Goal: Task Accomplishment & Management: Manage account settings

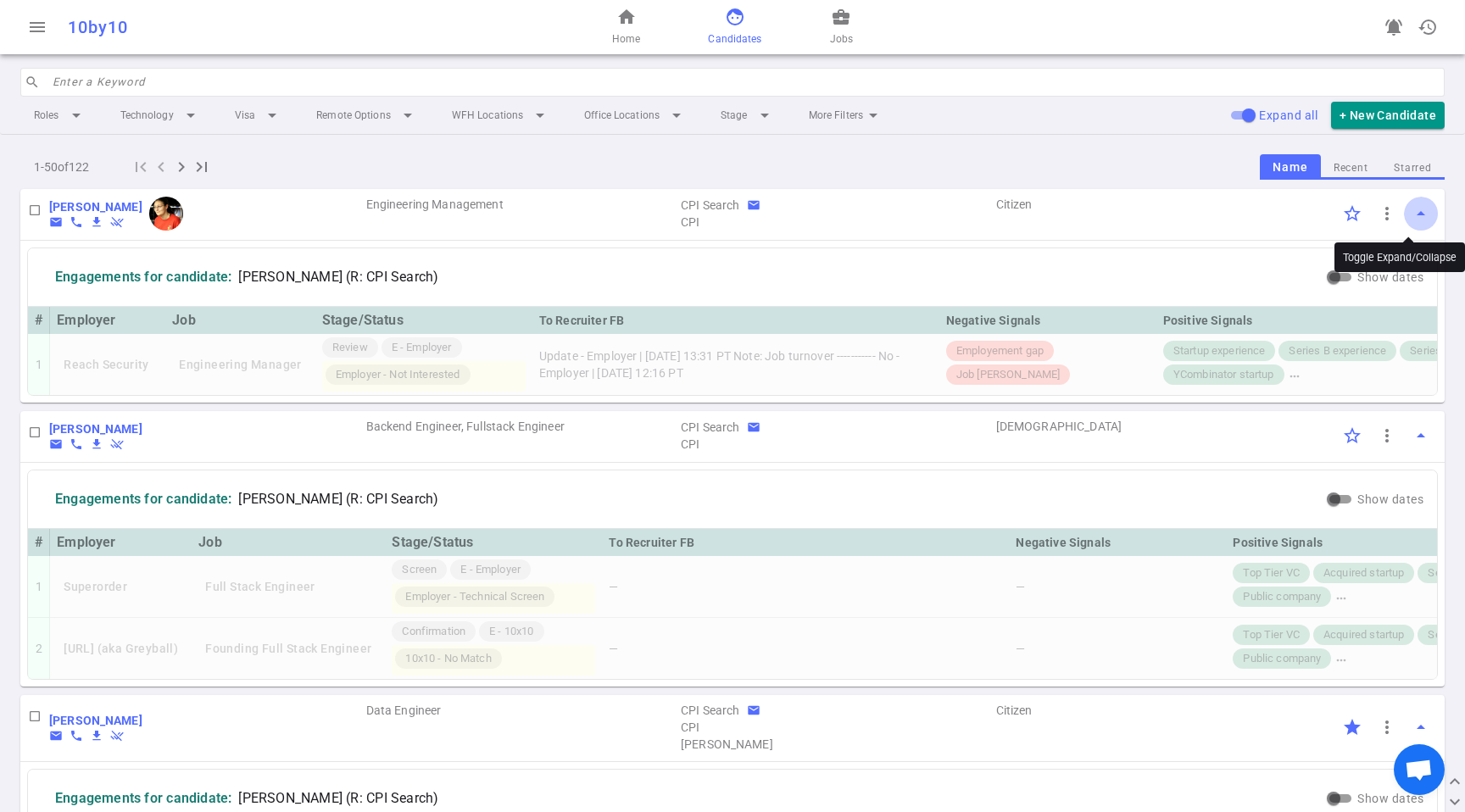
click at [1409, 201] on button "arrow_drop_up" at bounding box center [1421, 213] width 34 height 34
click at [1404, 174] on button "Starred" at bounding box center [1413, 168] width 63 height 23
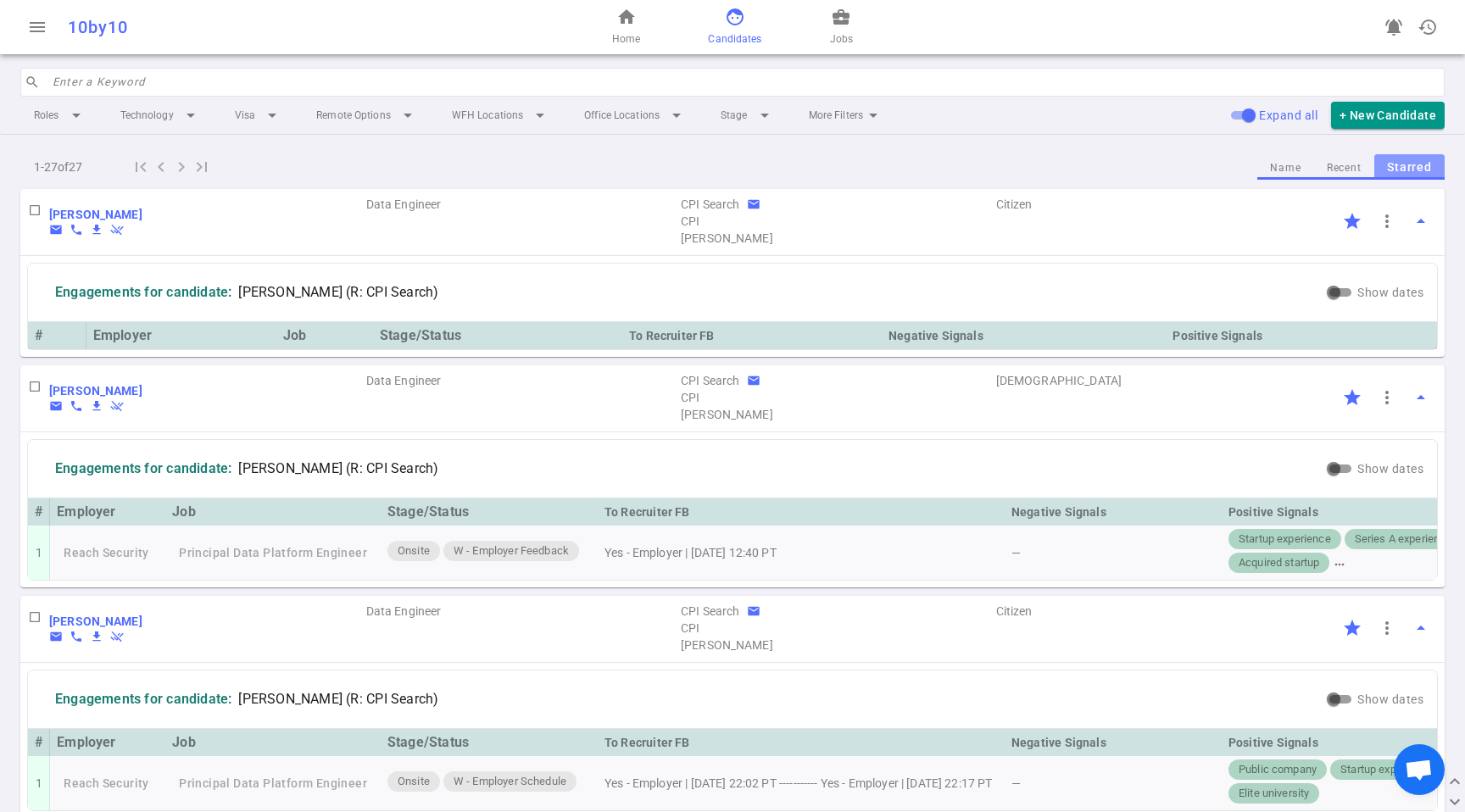
click at [1405, 170] on button "Starred" at bounding box center [1409, 168] width 70 height 26
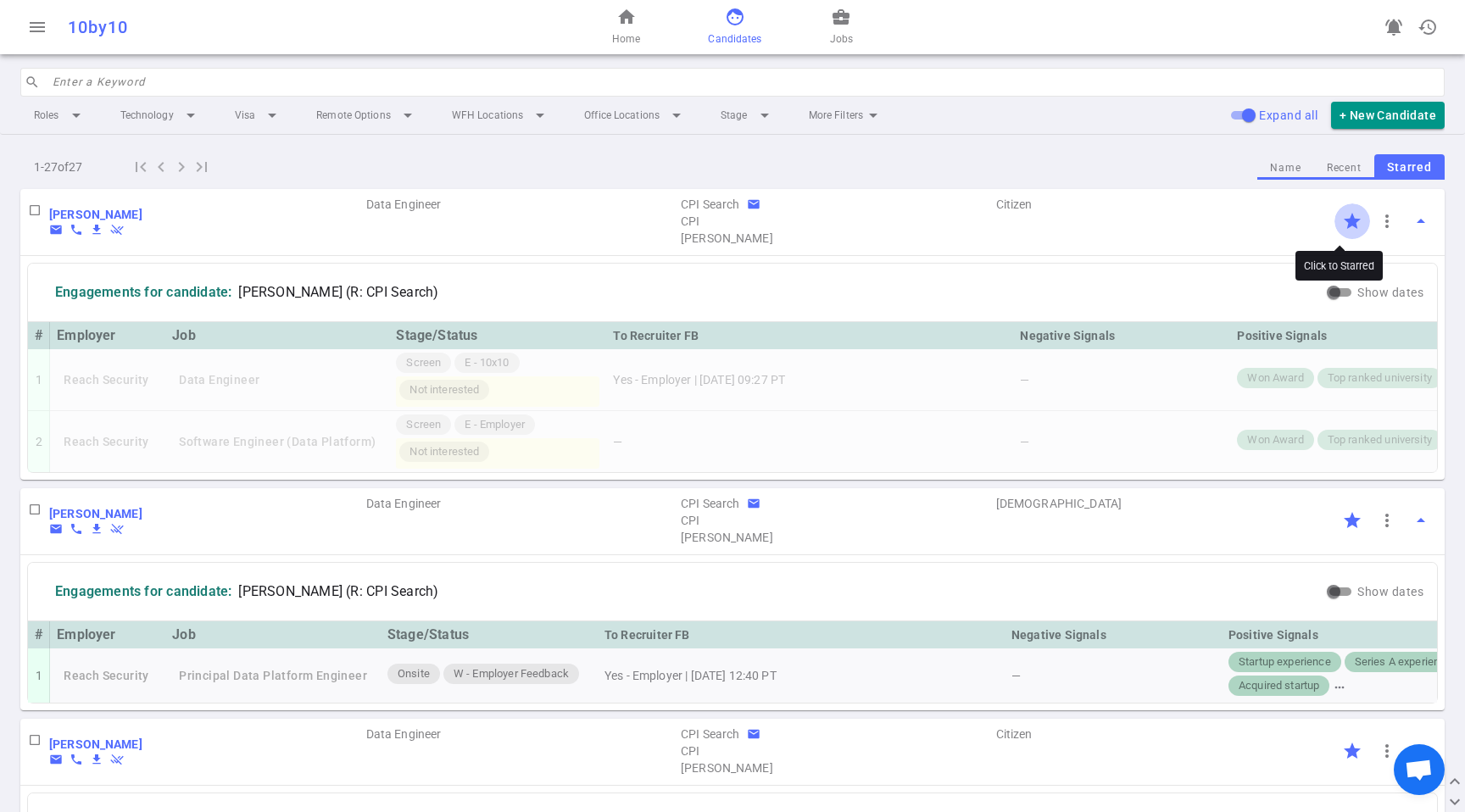
click at [1335, 223] on input "Click to Starred" at bounding box center [1352, 221] width 35 height 35
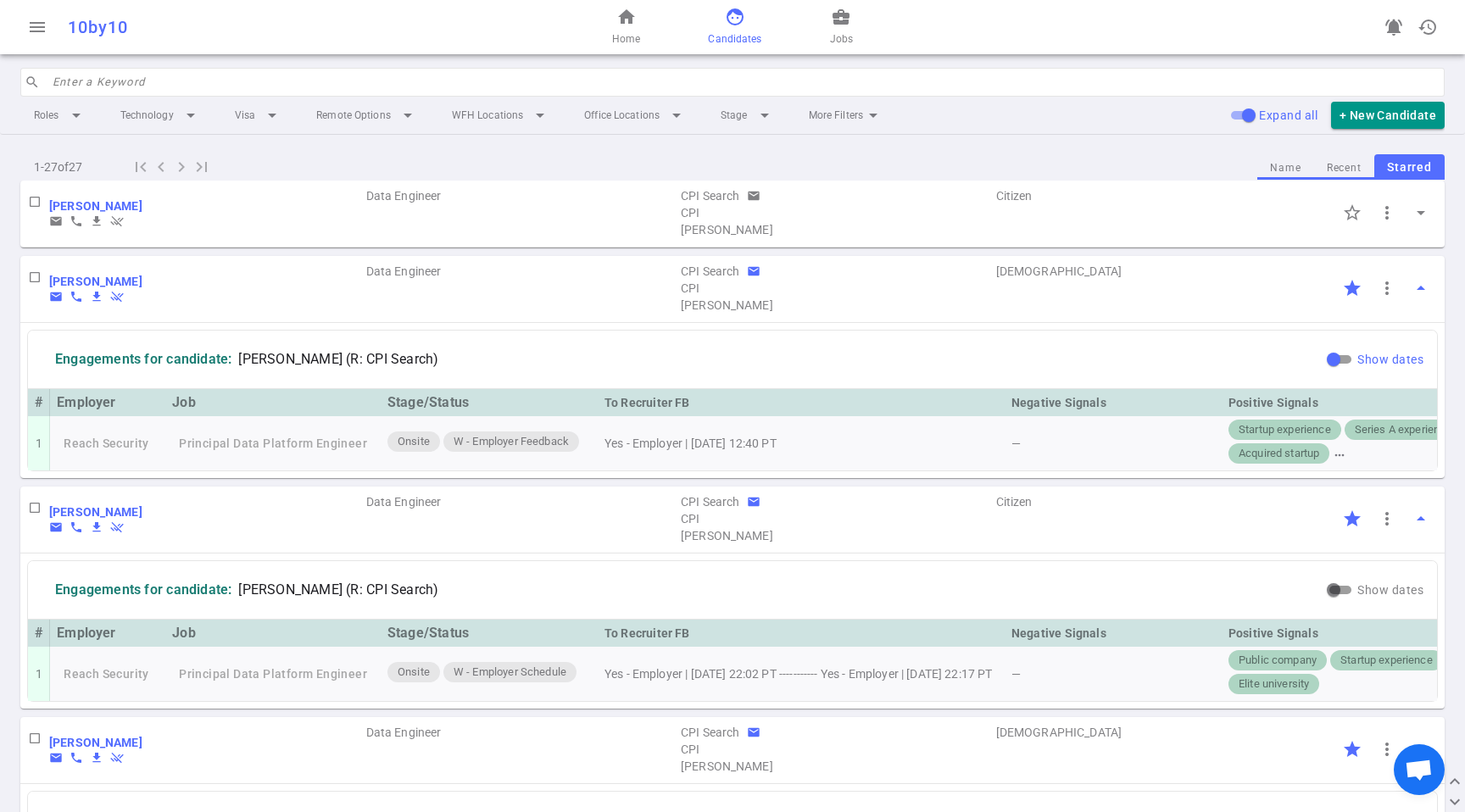
click at [1325, 351] on input "Show dates" at bounding box center [1334, 360] width 61 height 21
checkbox input "true"
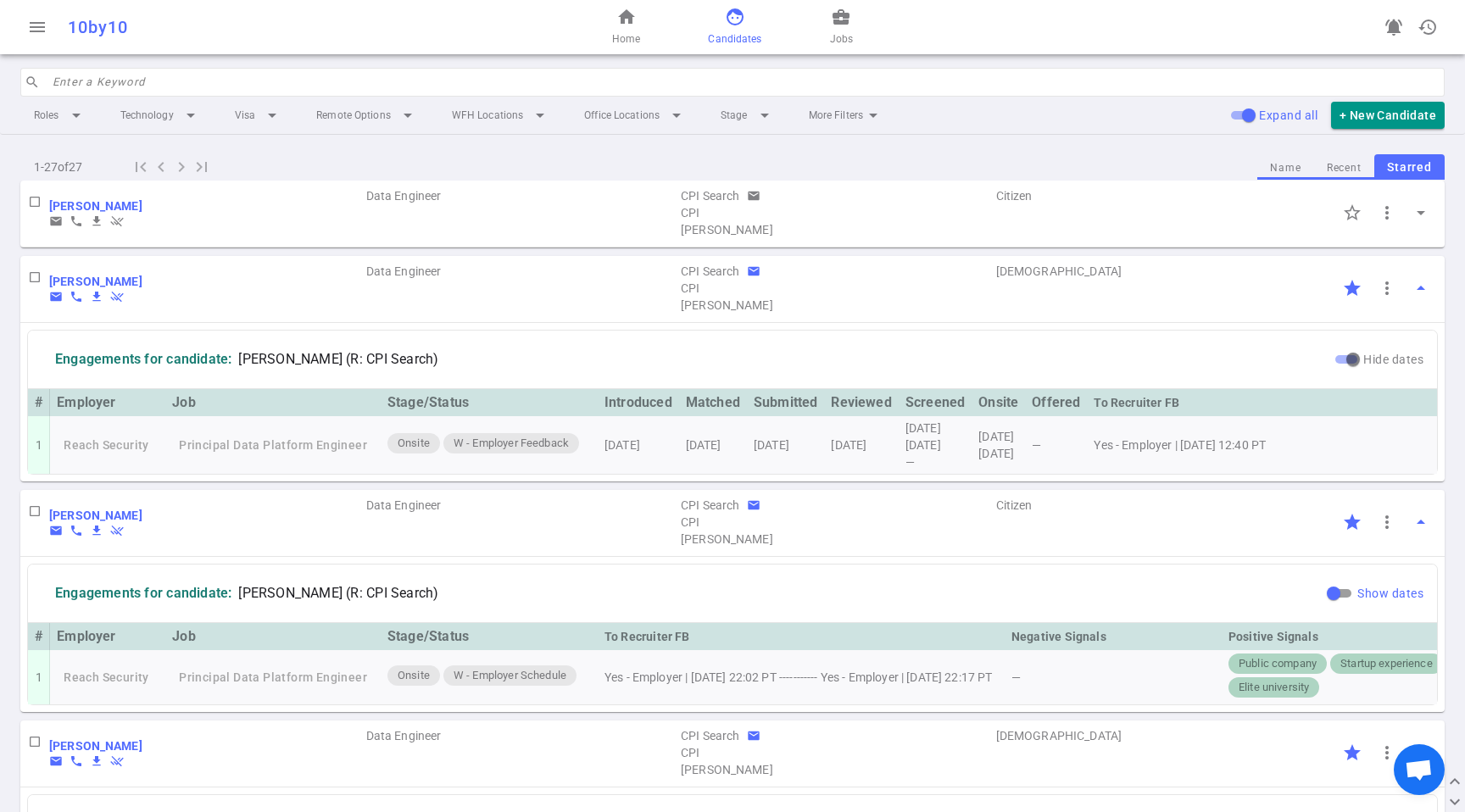
click at [1329, 597] on input "Show dates" at bounding box center [1334, 594] width 61 height 21
checkbox input "true"
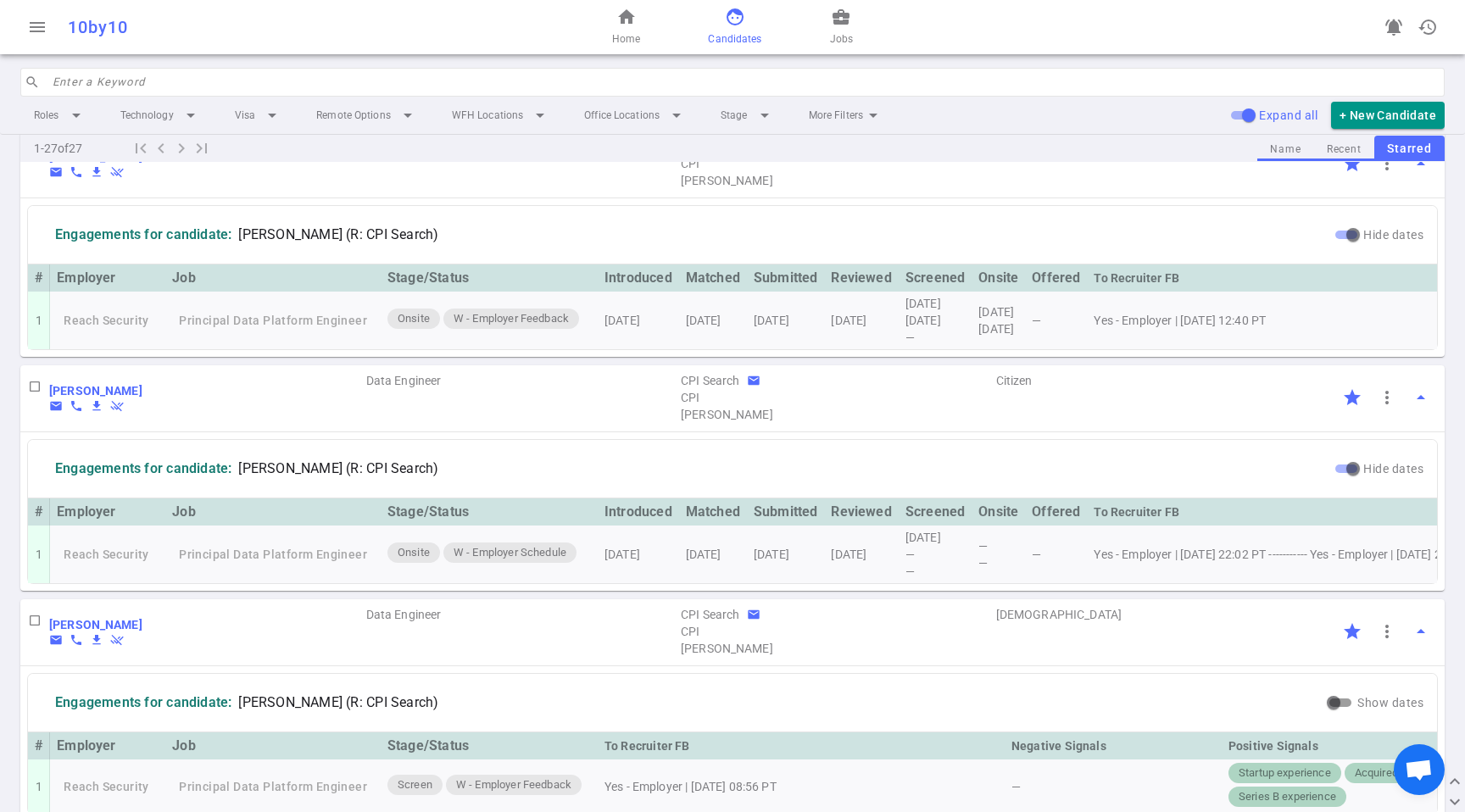
scroll to position [192, 0]
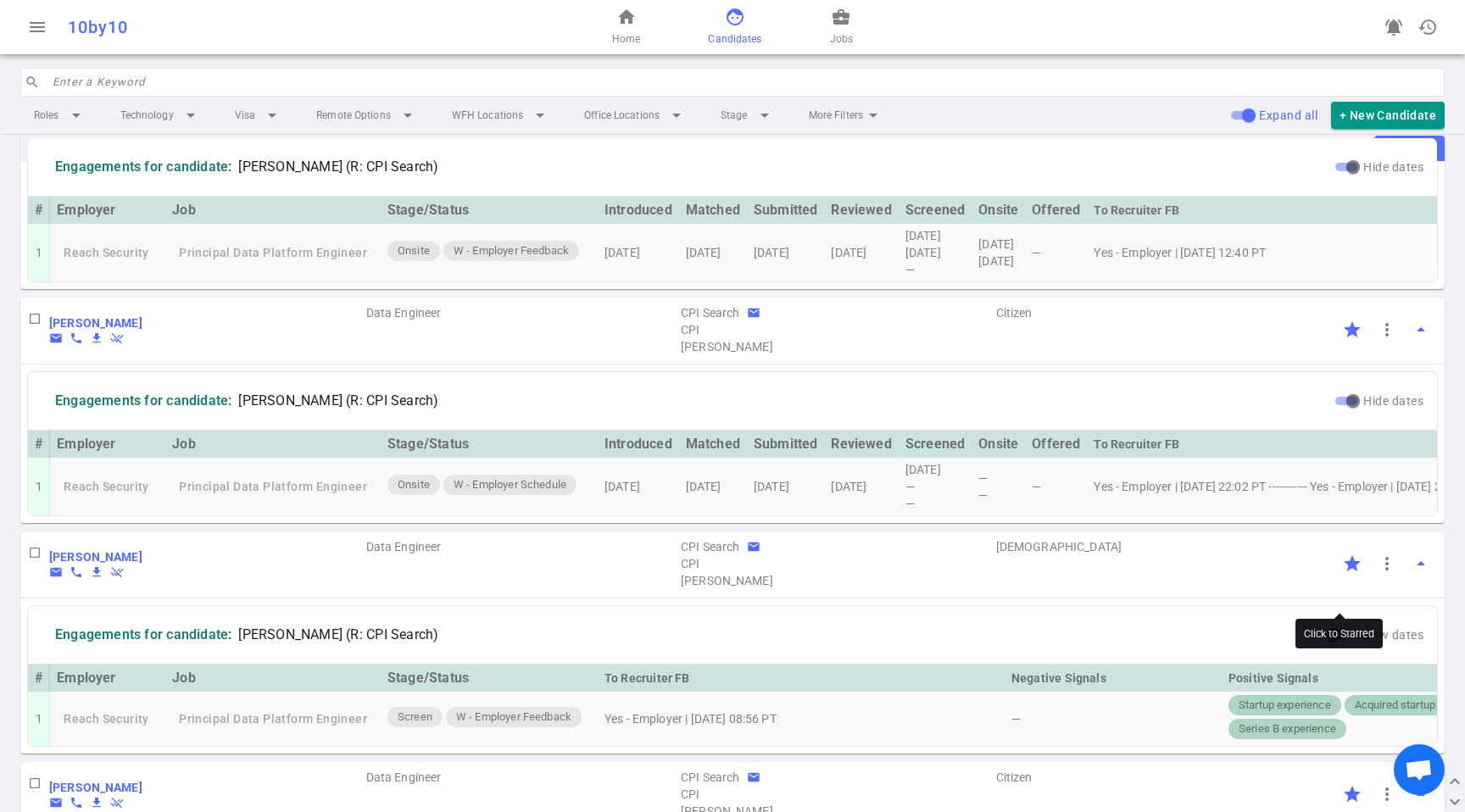
click at [1345, 582] on input "Click to Starred" at bounding box center [1352, 564] width 35 height 35
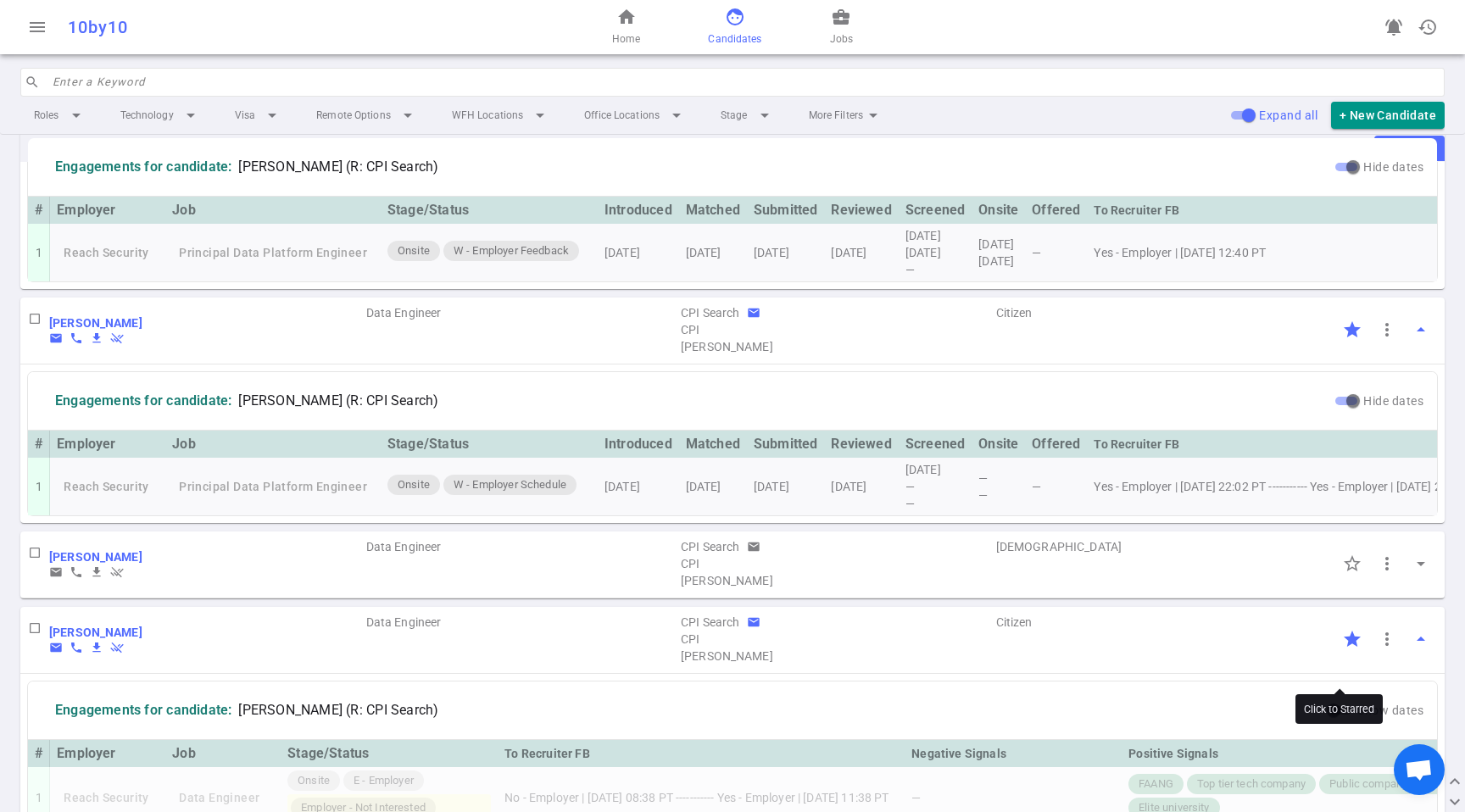
scroll to position [270, 0]
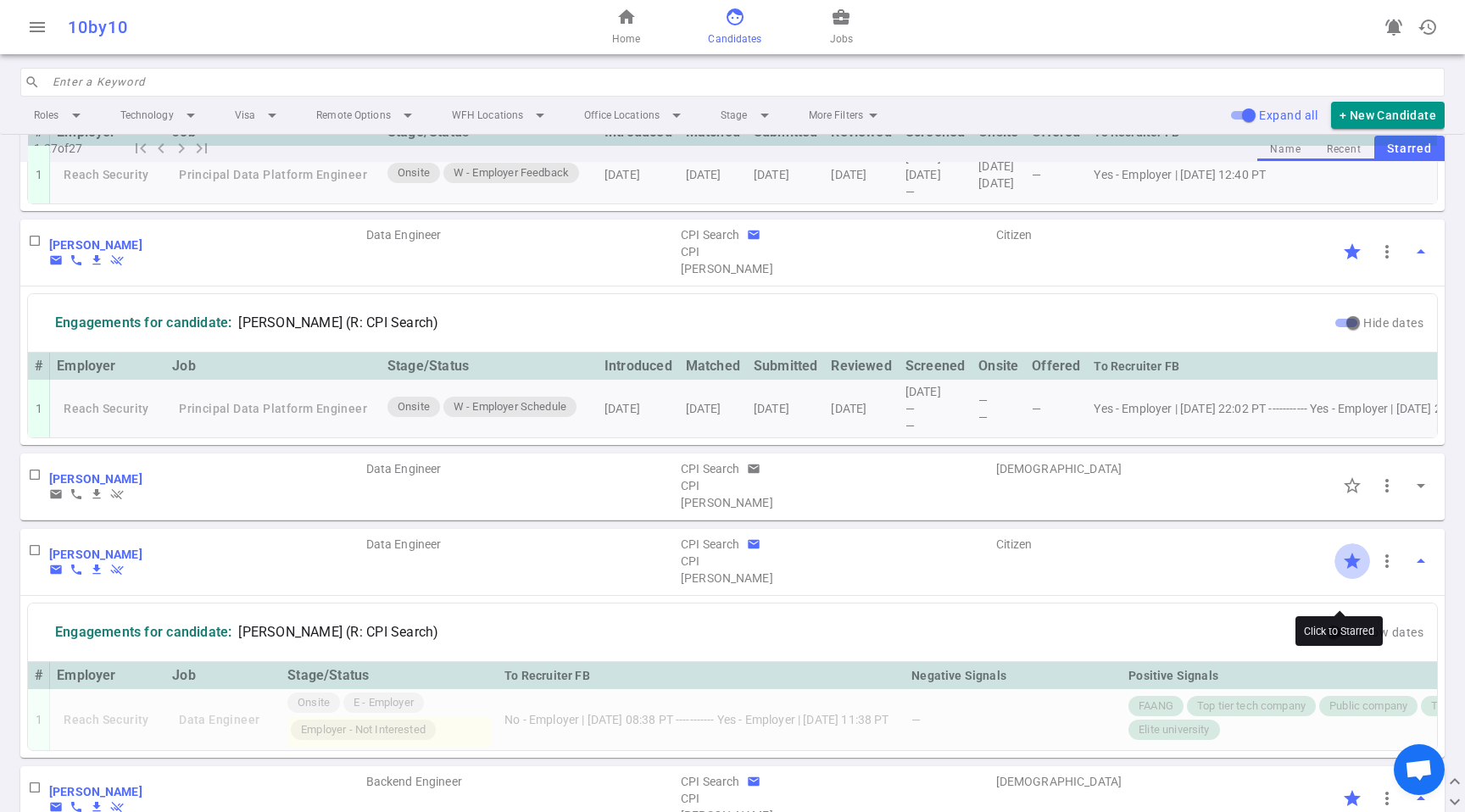
click at [1344, 579] on input "Click to Starred" at bounding box center [1352, 561] width 35 height 35
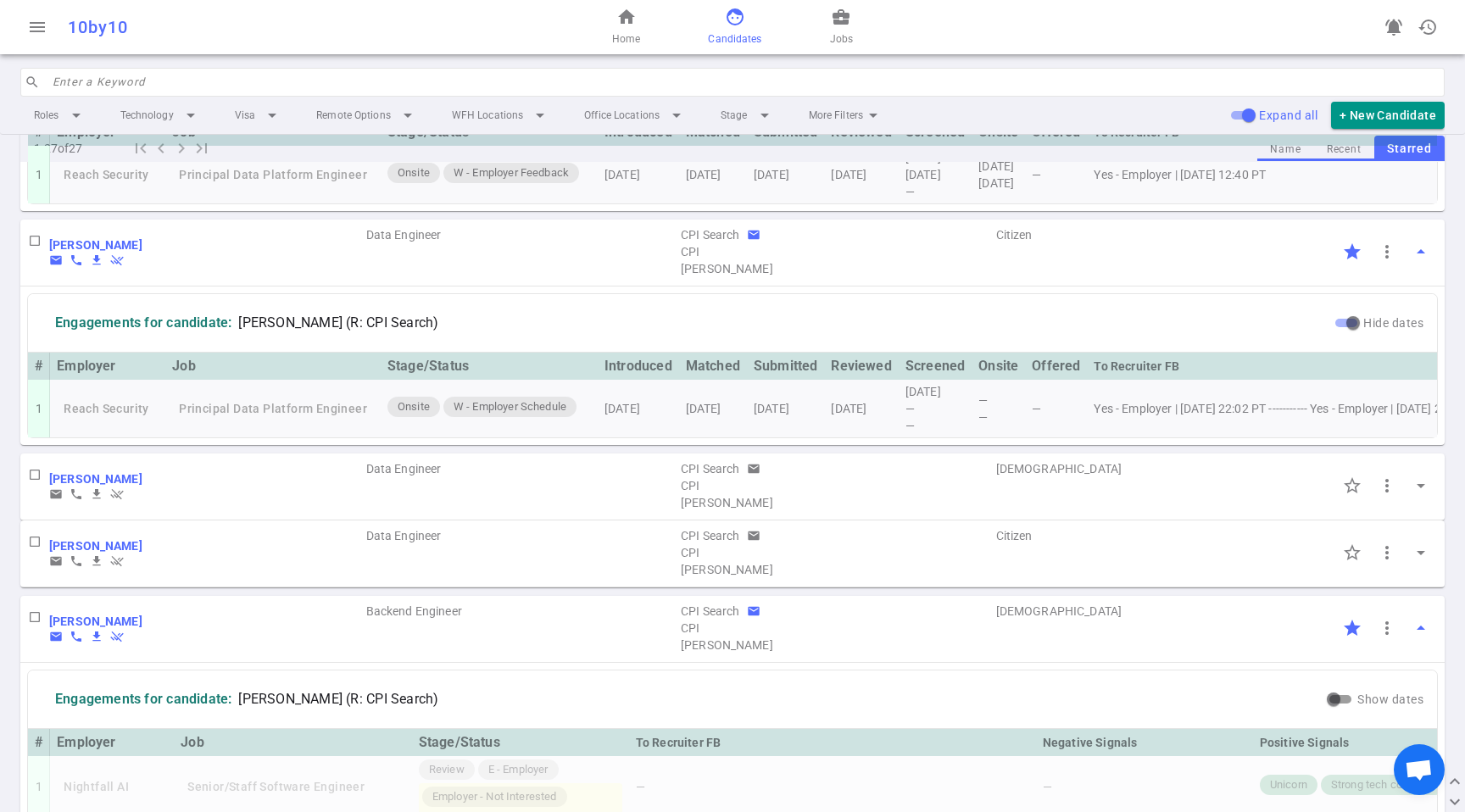
scroll to position [517, 0]
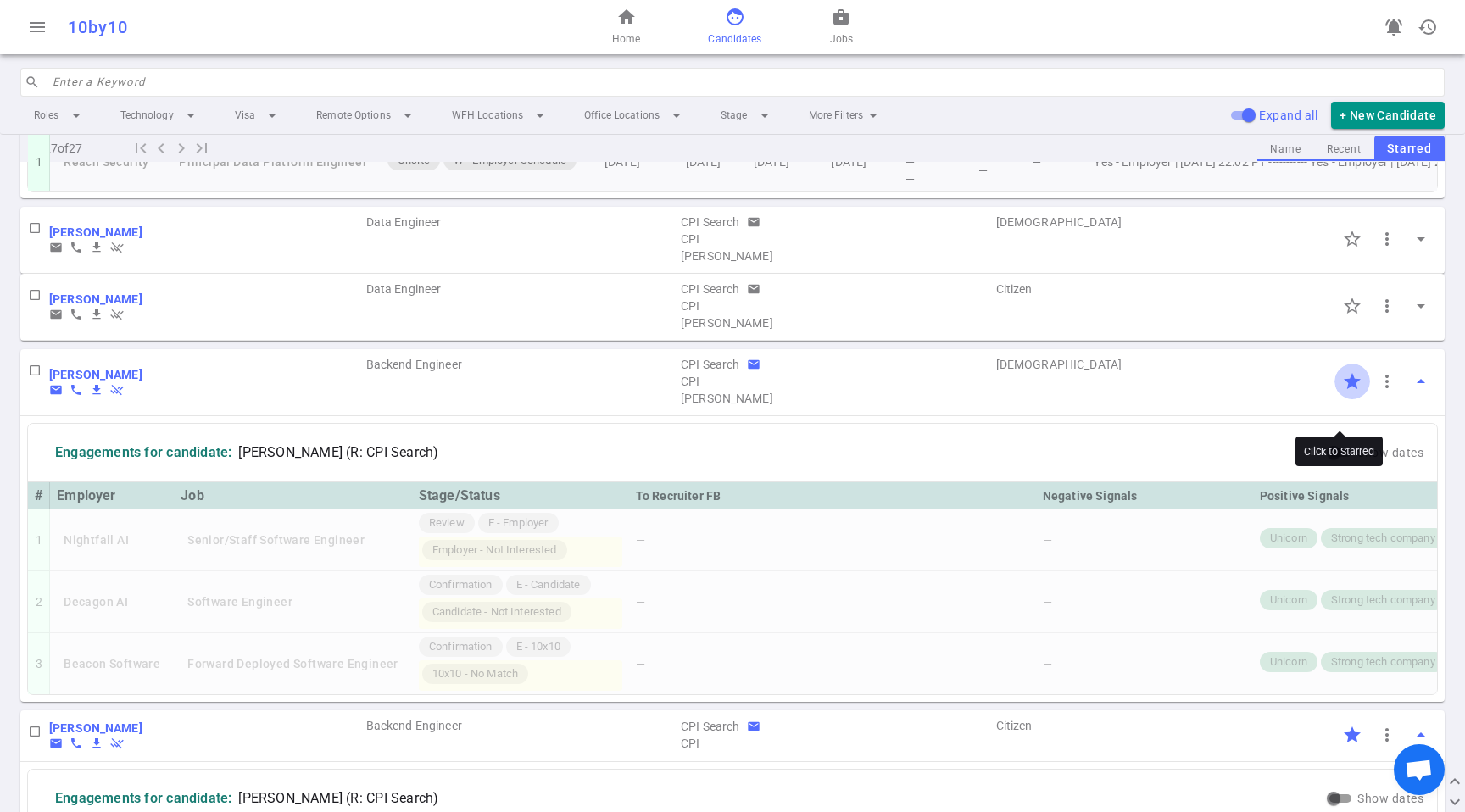
click at [1339, 399] on input "Click to Starred" at bounding box center [1352, 381] width 35 height 35
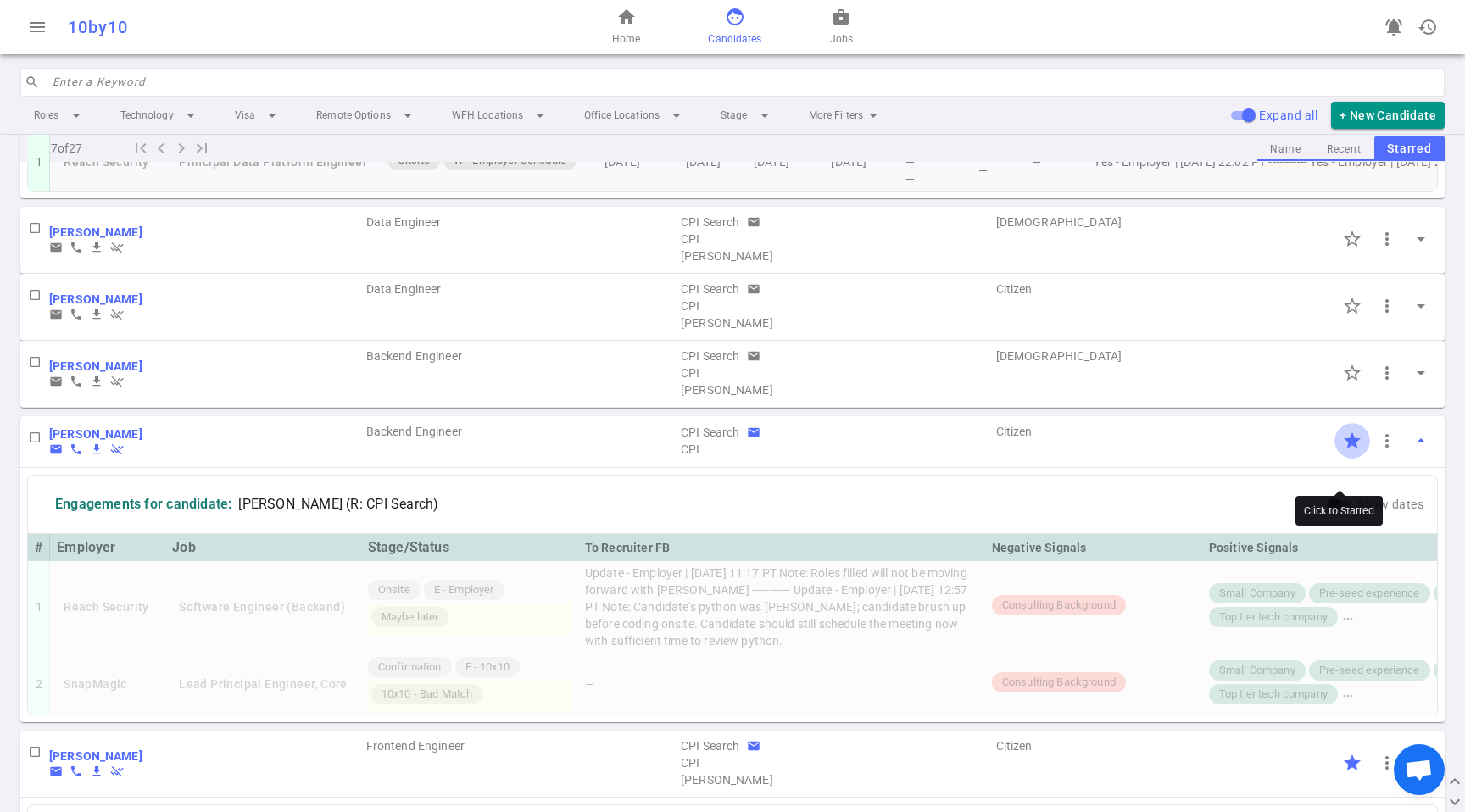
click at [1341, 458] on input "Click to Starred" at bounding box center [1352, 441] width 35 height 35
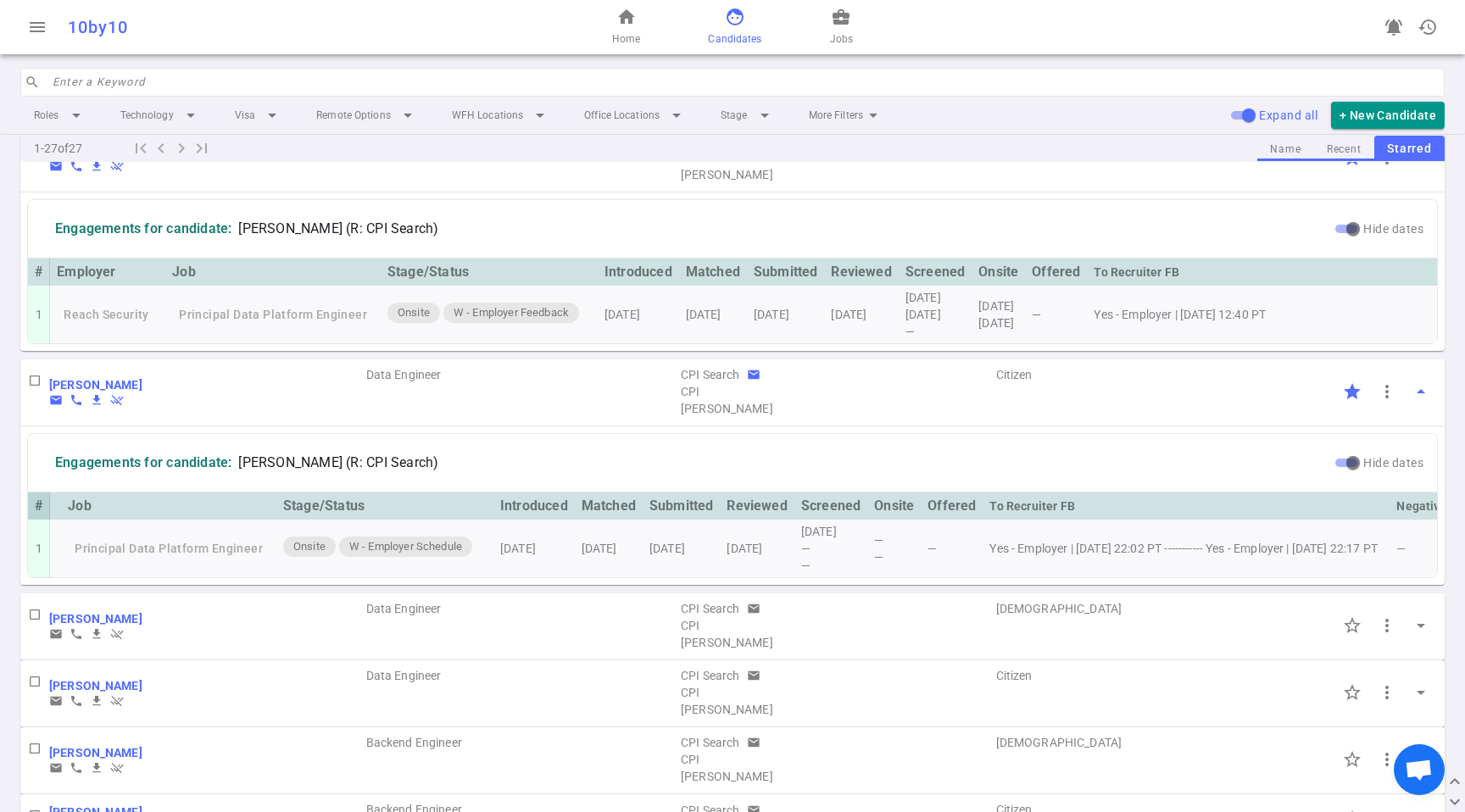
scroll to position [0, 100]
